Goal: Information Seeking & Learning: Check status

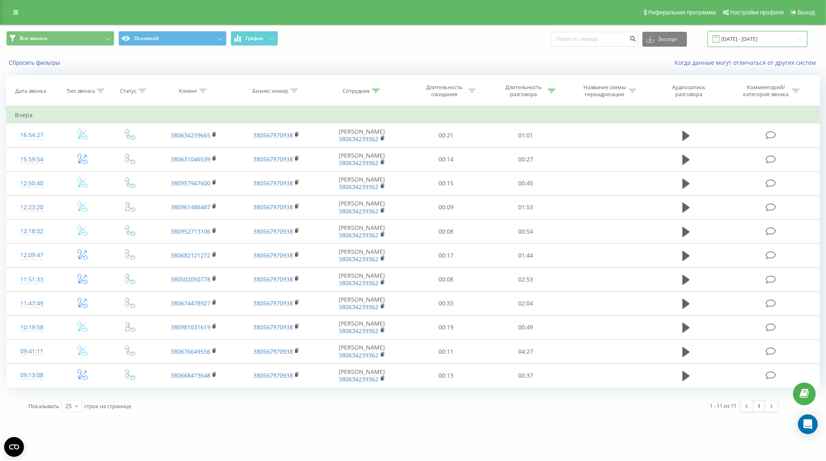
click at [735, 40] on input "[DATE] - [DATE]" at bounding box center [758, 39] width 100 height 16
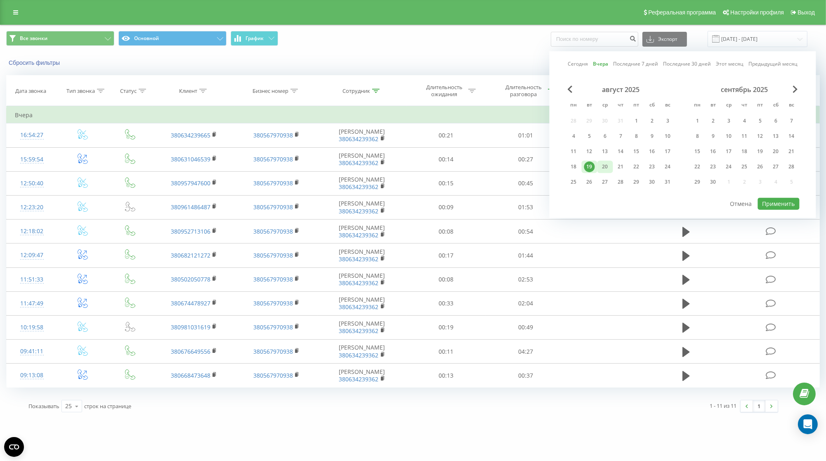
click at [607, 163] on div "20" at bounding box center [605, 166] width 11 height 11
click at [799, 207] on button "Применить" at bounding box center [779, 204] width 42 height 12
type input "[DATE] - [DATE]"
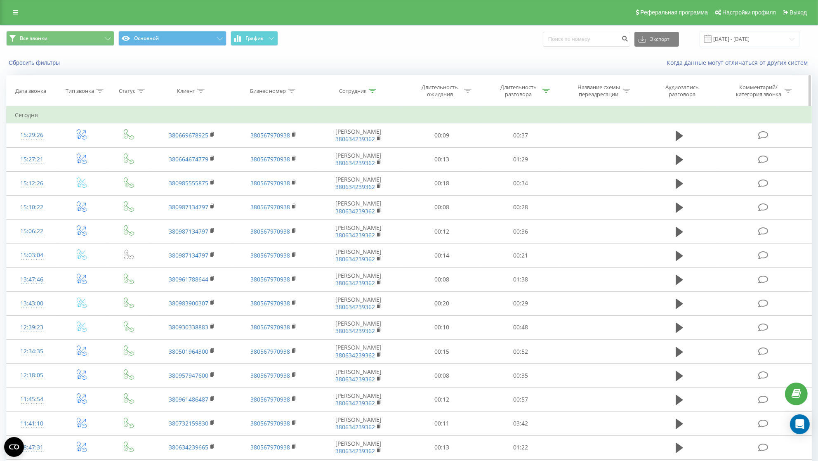
click at [376, 93] on icon at bounding box center [372, 91] width 7 height 4
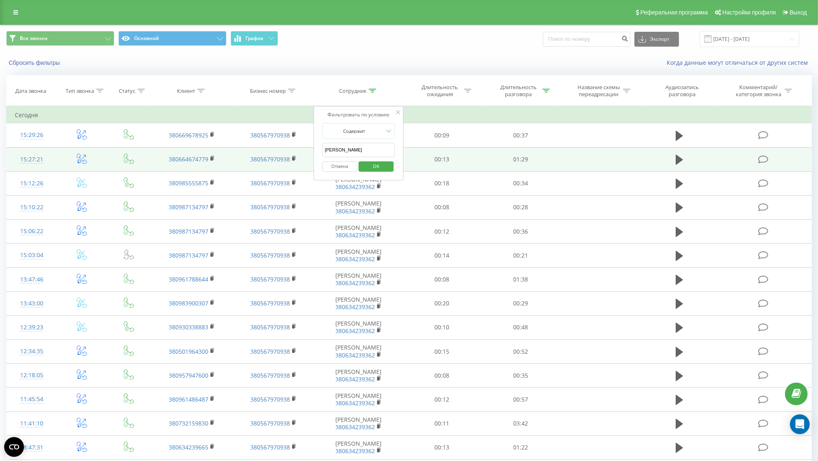
drag, startPoint x: 358, startPoint y: 158, endPoint x: 296, endPoint y: 155, distance: 62.0
click at [323, 157] on input "[PERSON_NAME]" at bounding box center [359, 150] width 73 height 14
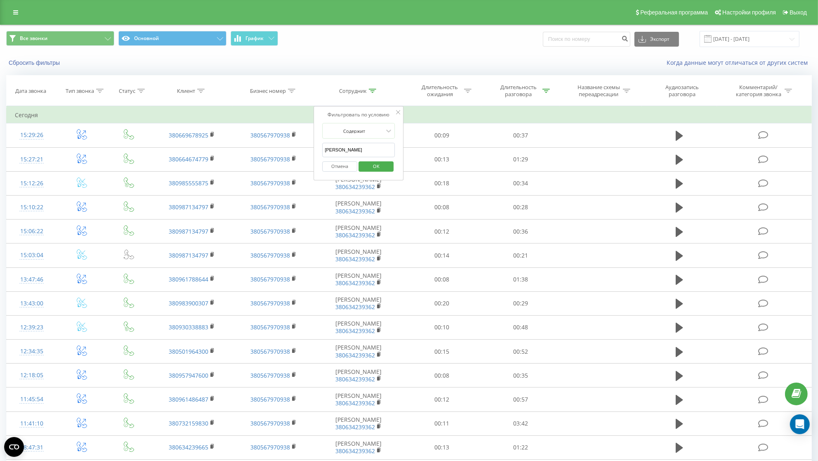
type input "[PERSON_NAME]"
click at [384, 173] on span "OK" at bounding box center [376, 166] width 23 height 13
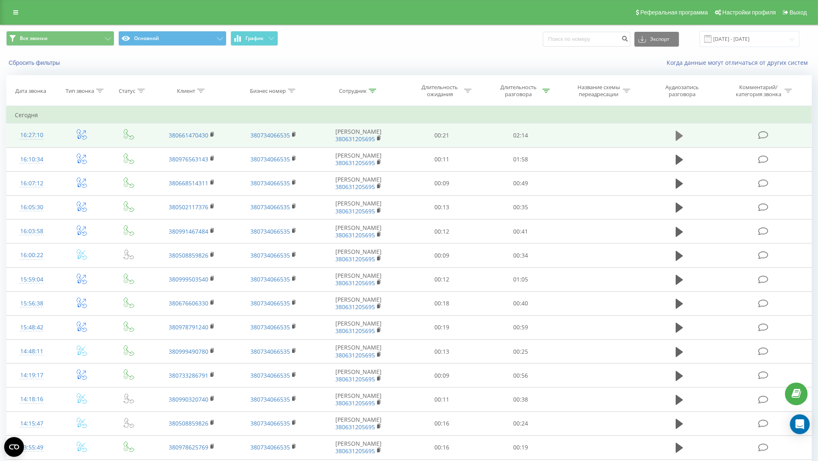
click at [681, 141] on icon at bounding box center [679, 136] width 7 height 10
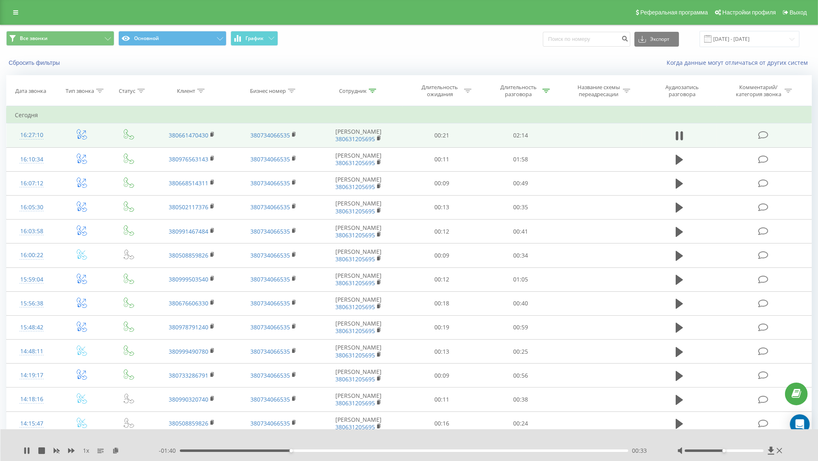
click at [40, 143] on div "16:27:10" at bounding box center [31, 135] width 33 height 16
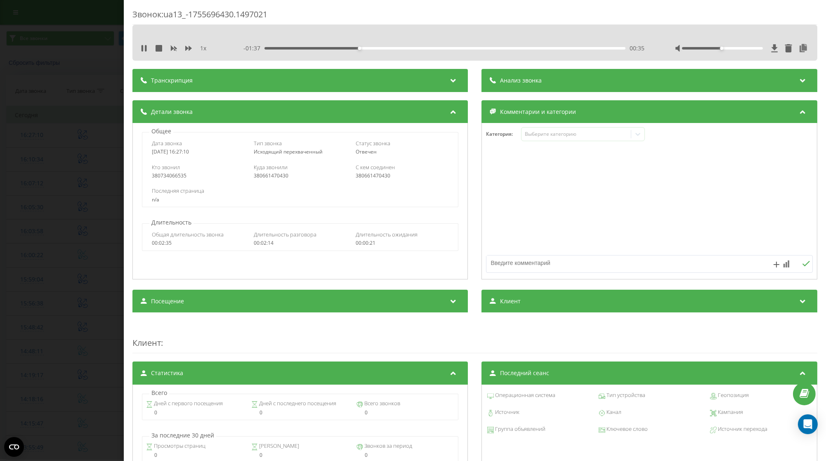
drag, startPoint x: 202, startPoint y: 154, endPoint x: 180, endPoint y: 151, distance: 22.0
click at [180, 151] on div "[DATE] 16:27:10" at bounding box center [198, 152] width 93 height 6
click at [77, 177] on div "Звонок : ua13_-1755696430.1497021 1 x - 01:08 01:04 01:04 Транскрипция Для анал…" at bounding box center [413, 230] width 826 height 461
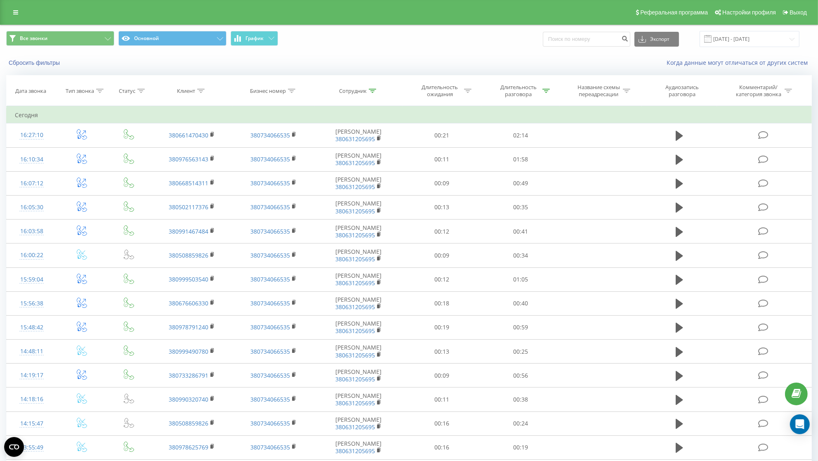
click at [343, 43] on span "Все звонки Основной График" at bounding box center [204, 39] width 397 height 16
